Goal: Transaction & Acquisition: Purchase product/service

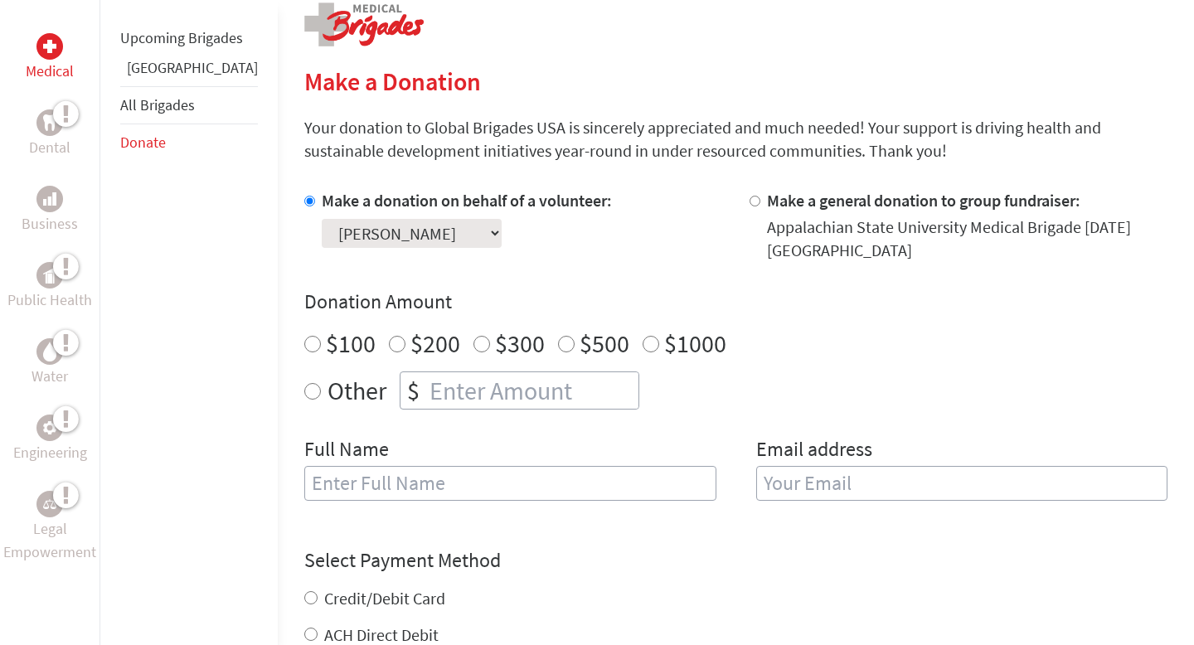
scroll to position [377, 0]
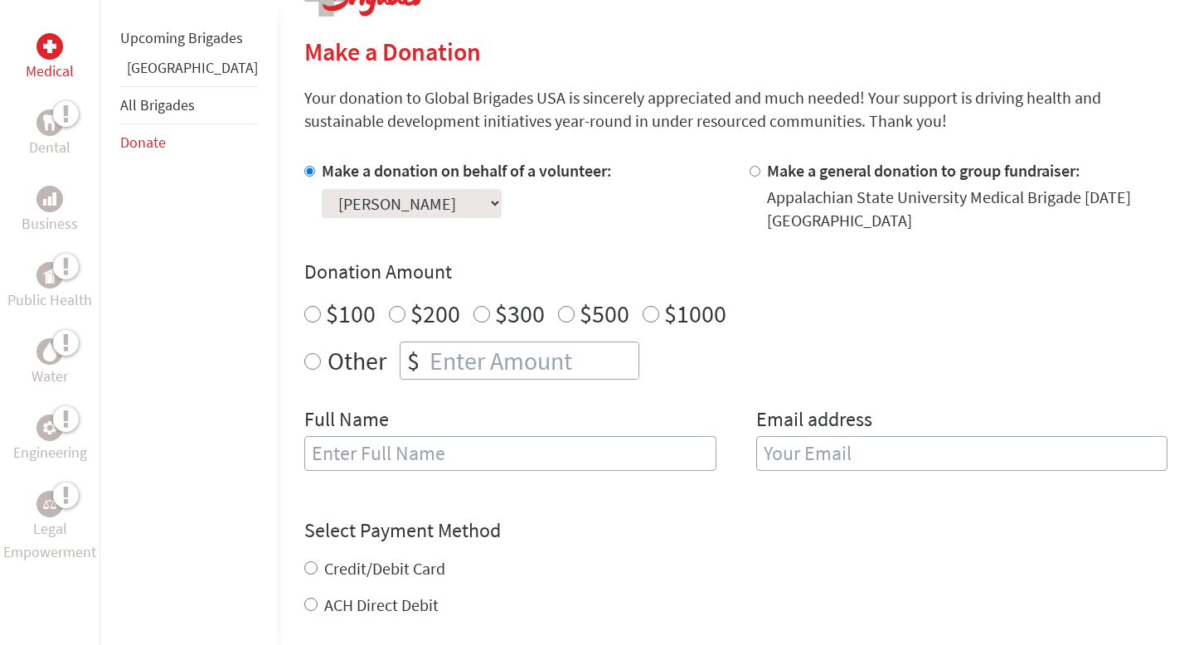
click at [401, 367] on div "$" at bounding box center [414, 361] width 26 height 36
click at [304, 363] on input "Other" at bounding box center [312, 361] width 17 height 17
radio input "true"
click at [426, 364] on input "number" at bounding box center [532, 361] width 212 height 36
type input "23"
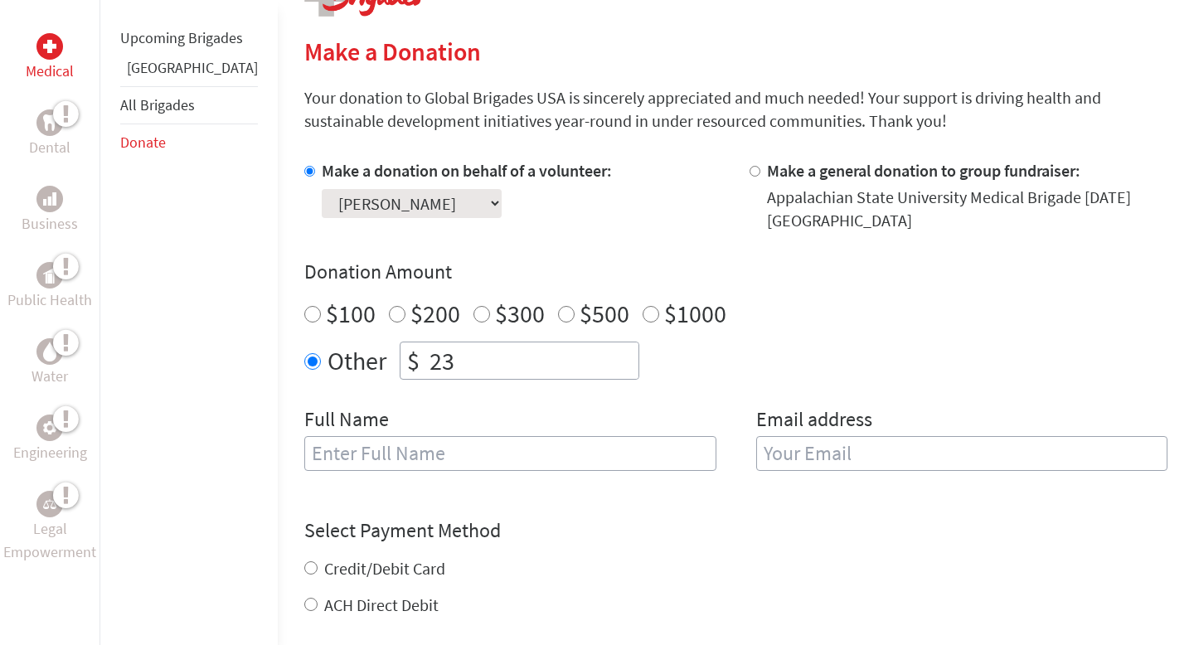
click at [373, 454] on input "text" at bounding box center [510, 453] width 412 height 35
type input "Umamah Quadri"
click at [756, 468] on input "email" at bounding box center [962, 453] width 412 height 35
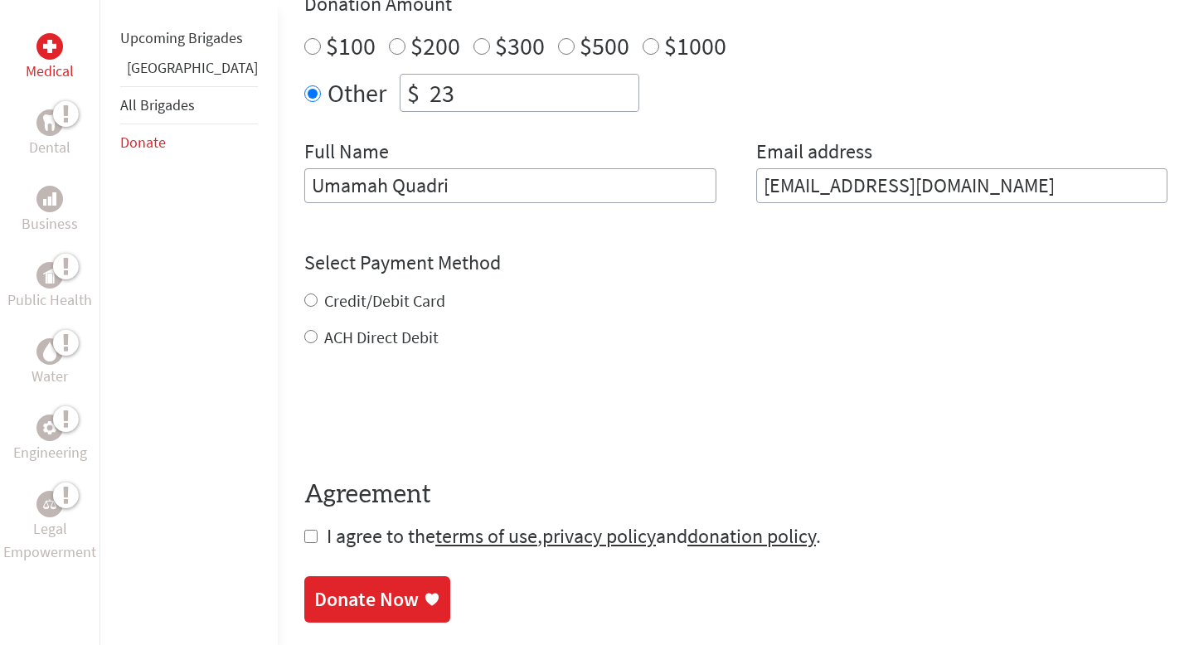
scroll to position [679, 0]
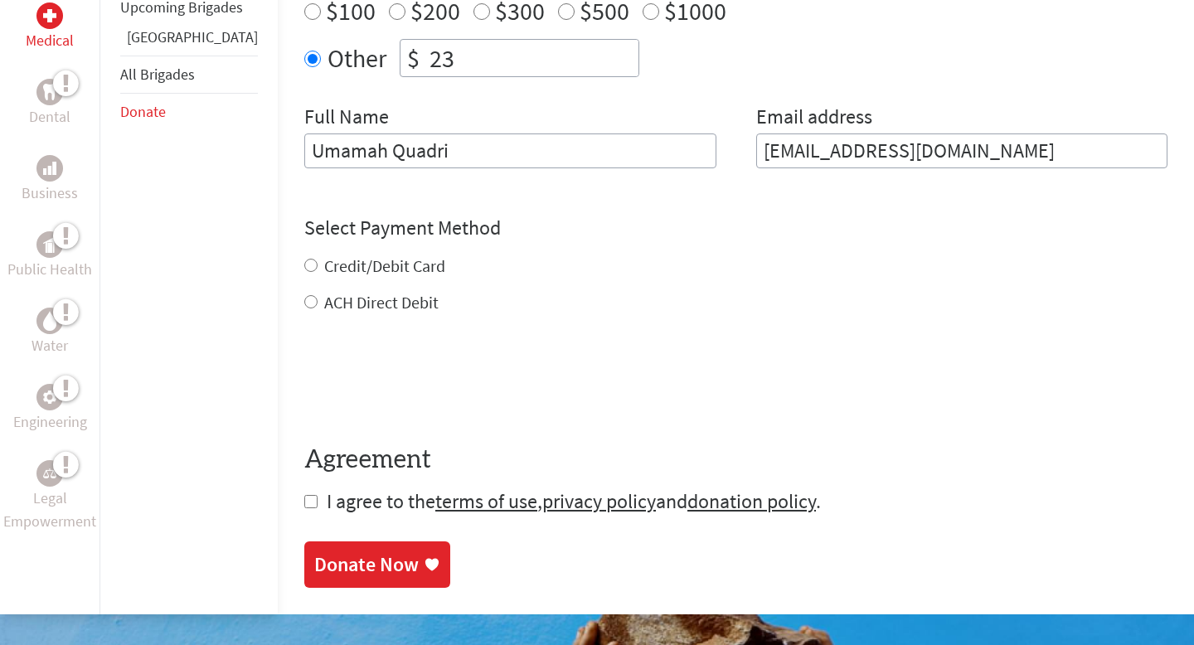
type input "[EMAIL_ADDRESS][DOMAIN_NAME]"
click at [309, 257] on div "Credit/Debit Card" at bounding box center [735, 266] width 863 height 23
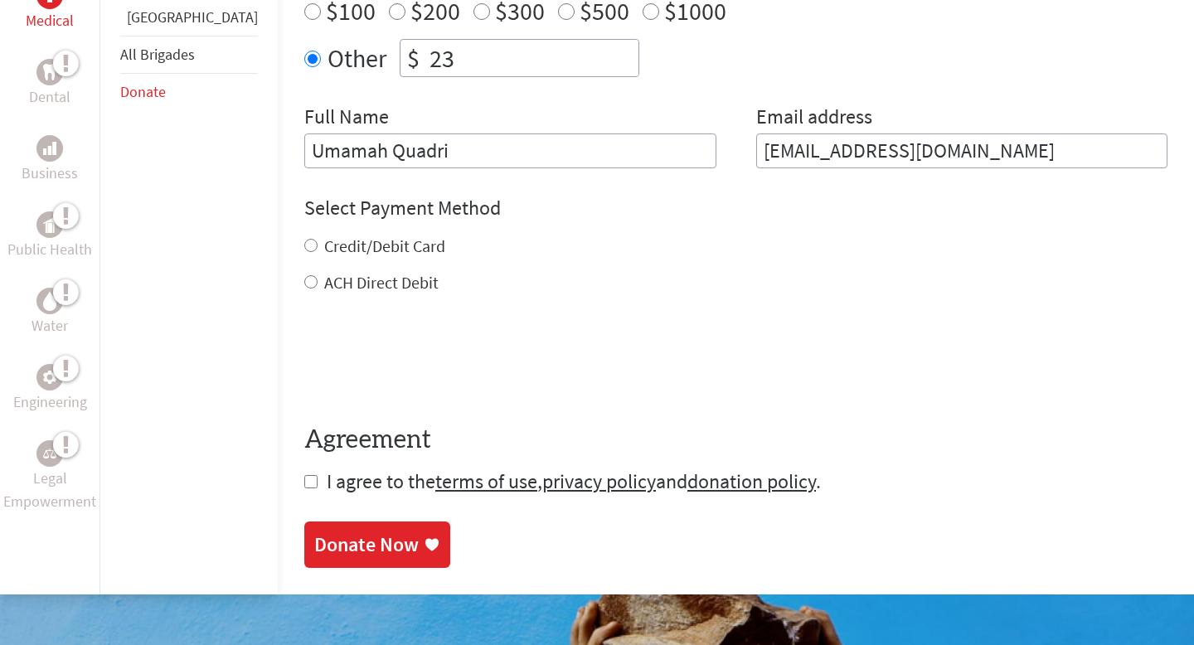
click at [304, 247] on input "Credit/Debit Card" at bounding box center [310, 245] width 13 height 13
radio input "true"
